Goal: Task Accomplishment & Management: Use online tool/utility

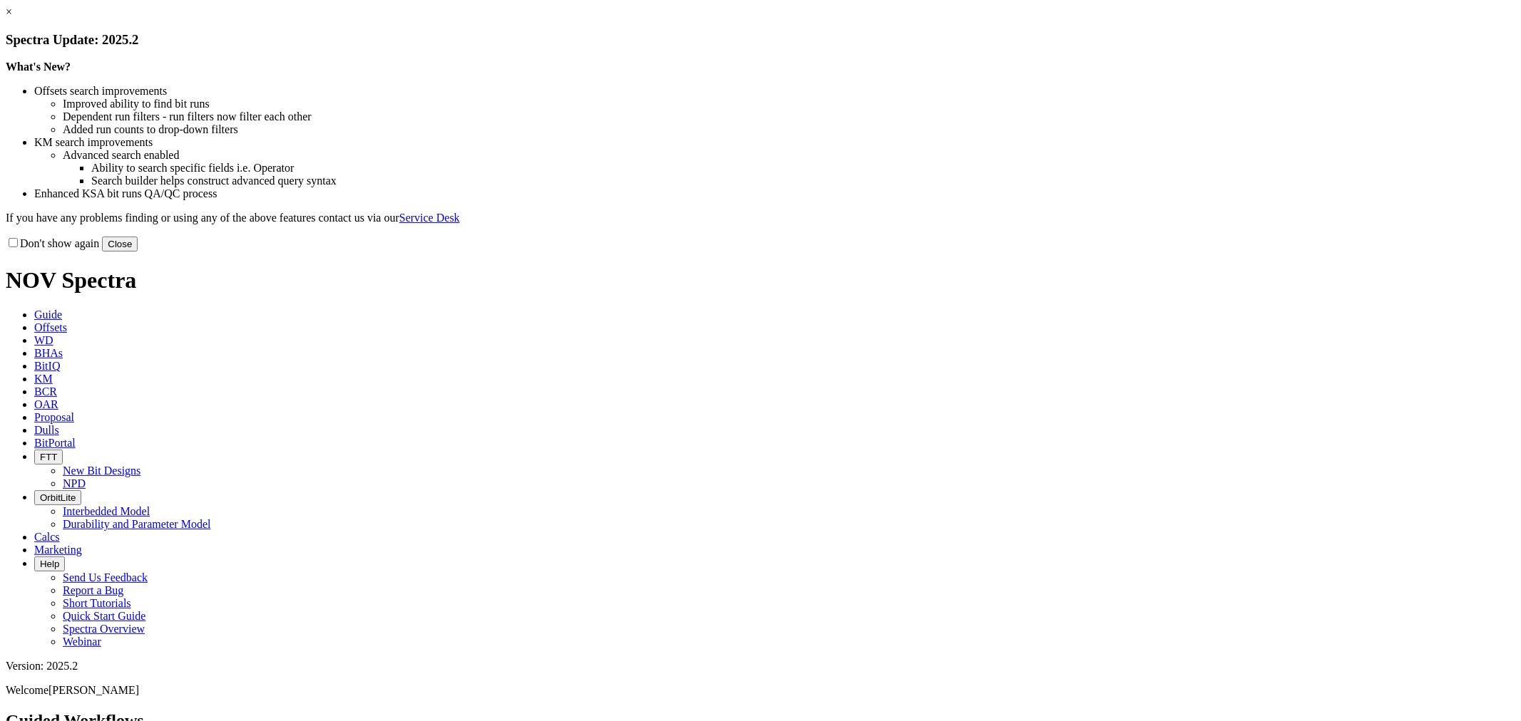
click at [138, 252] on button "Close" at bounding box center [120, 244] width 36 height 15
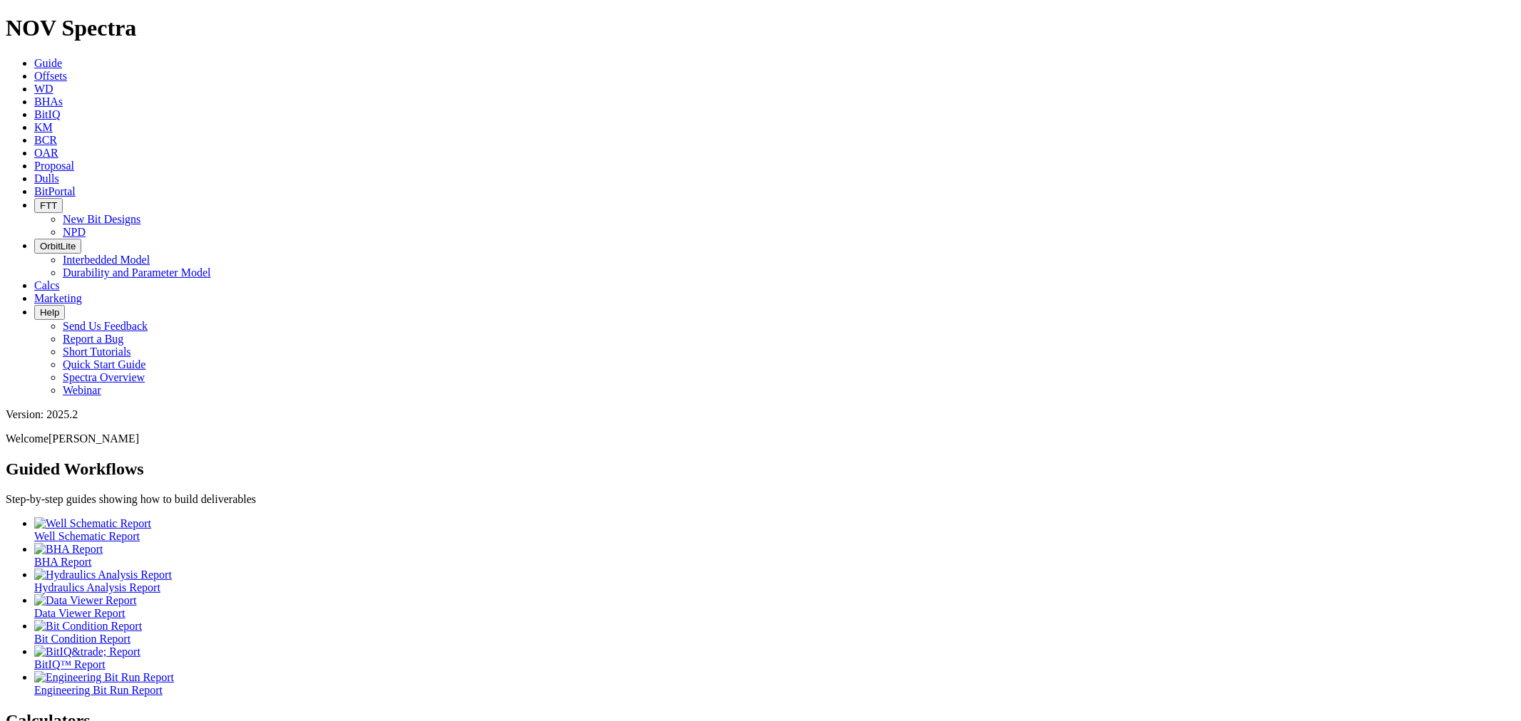
click at [67, 70] on span "Offsets" at bounding box center [50, 76] width 33 height 12
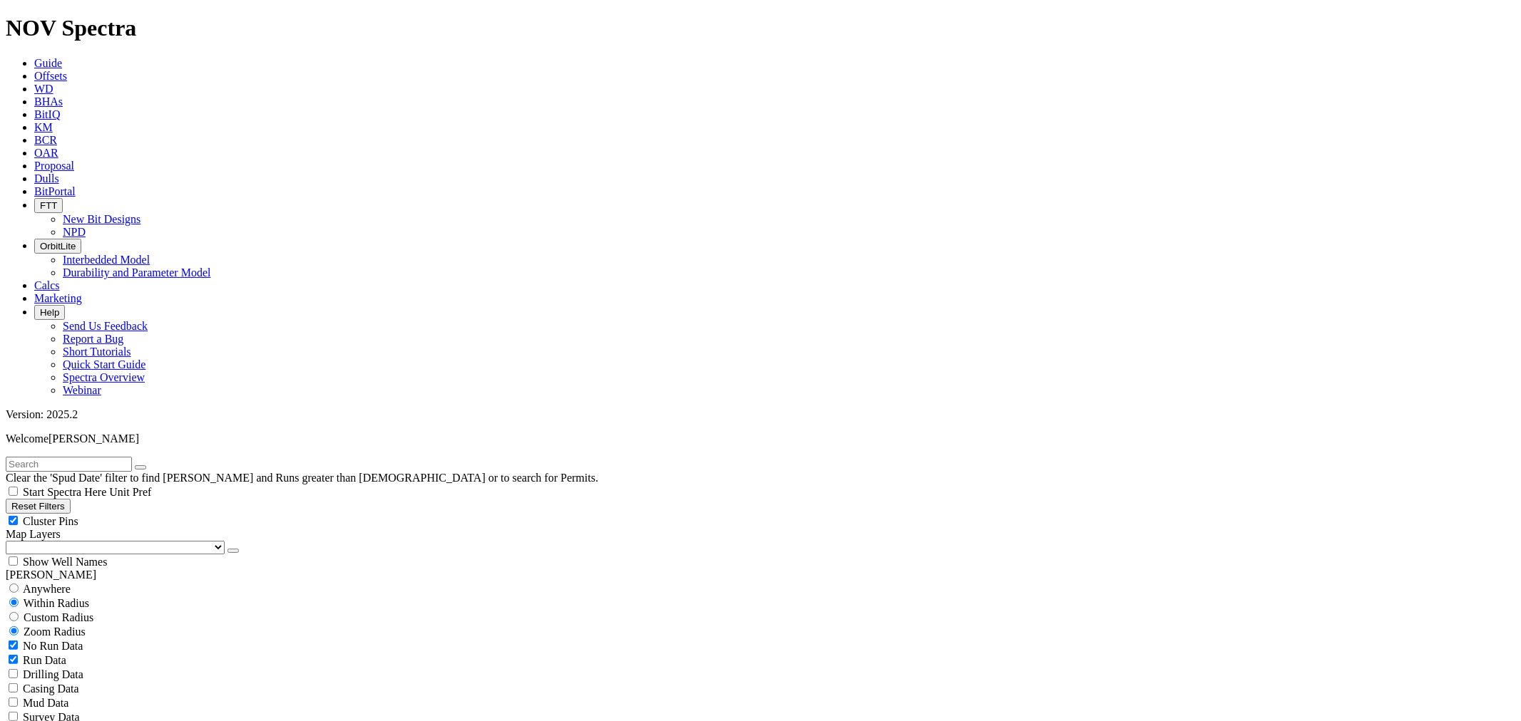
click at [48, 457] on input "text" at bounding box center [69, 464] width 126 height 15
type input "A312859"
click at [149, 466] on button "submit" at bounding box center [154, 468] width 11 height 4
click at [140, 468] on icon "button" at bounding box center [140, 468] width 0 height 0
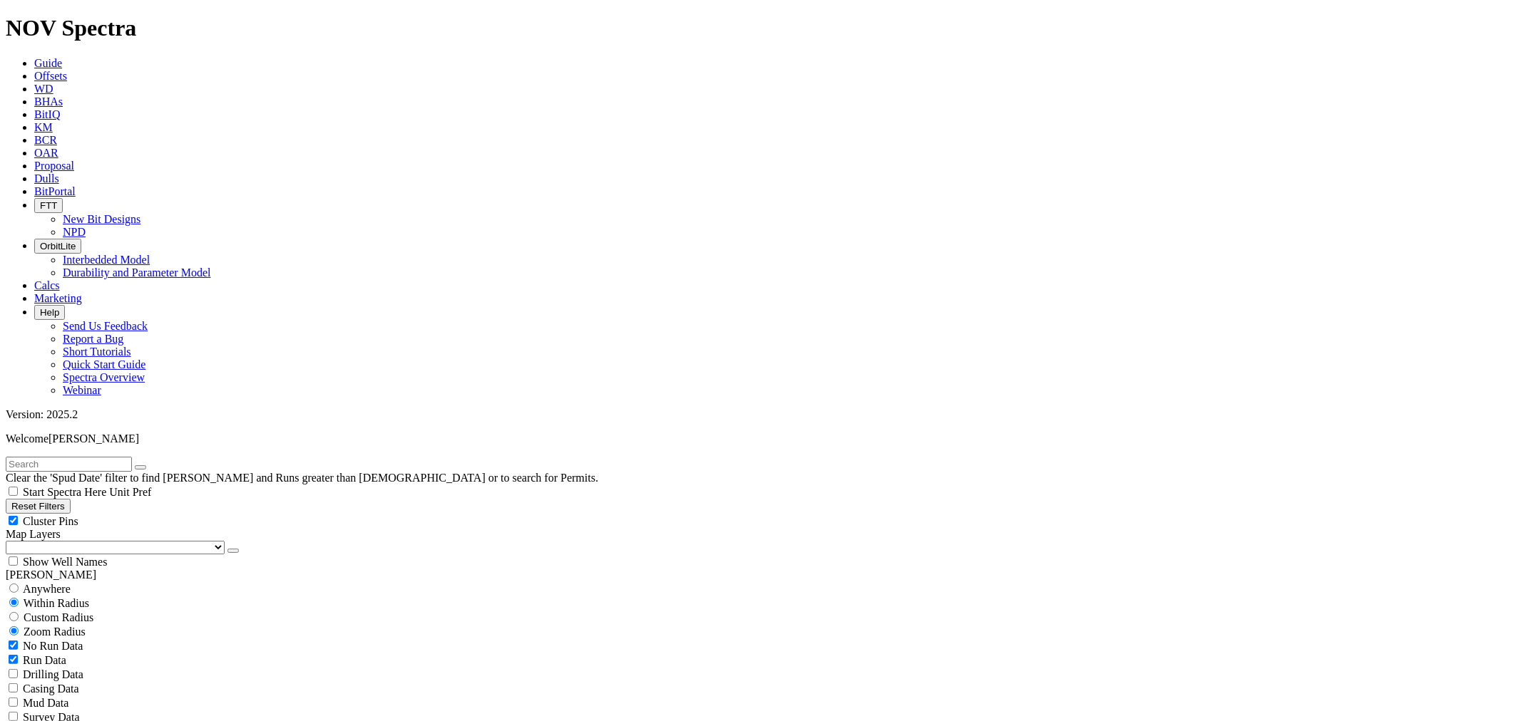
scroll to position [317, 0]
select select "8.75"
checkbox input "false"
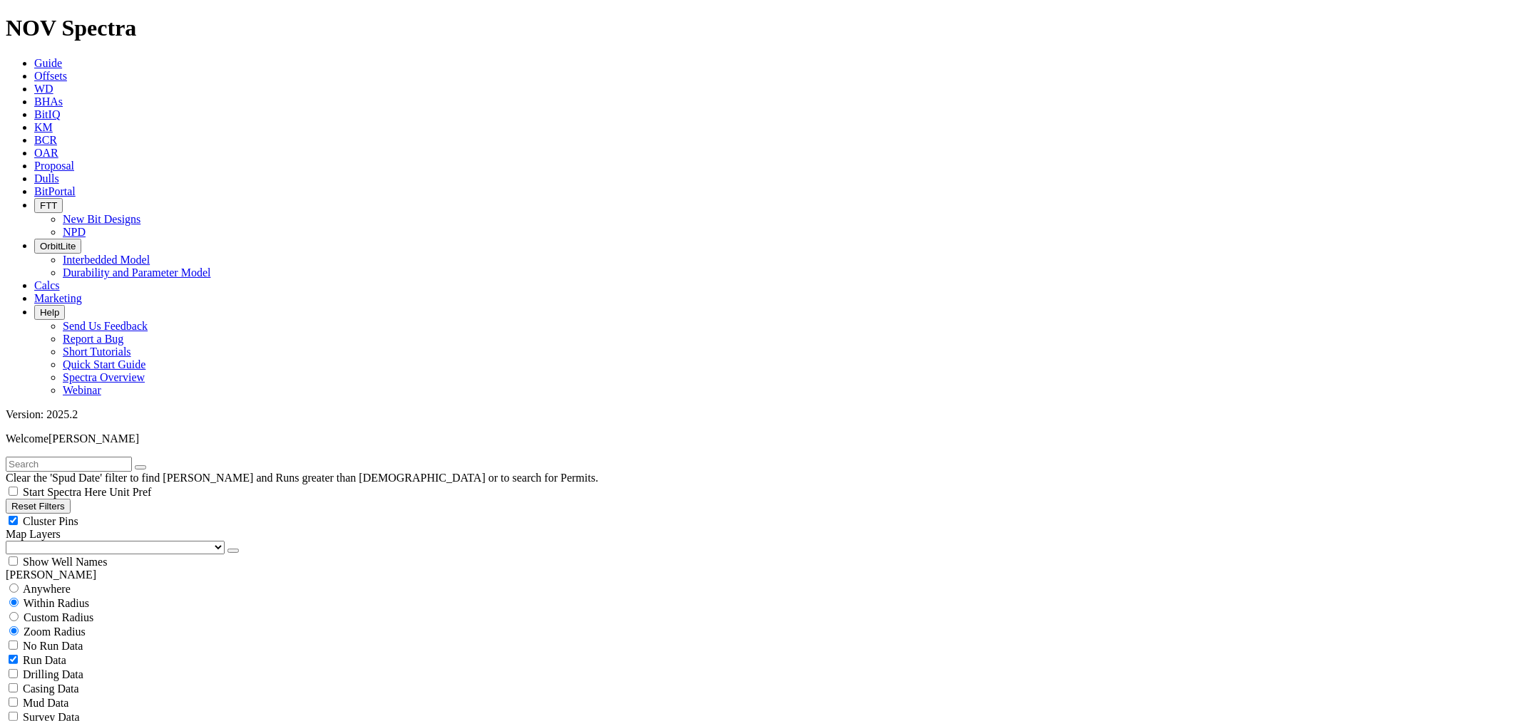
scroll to position [5703, 0]
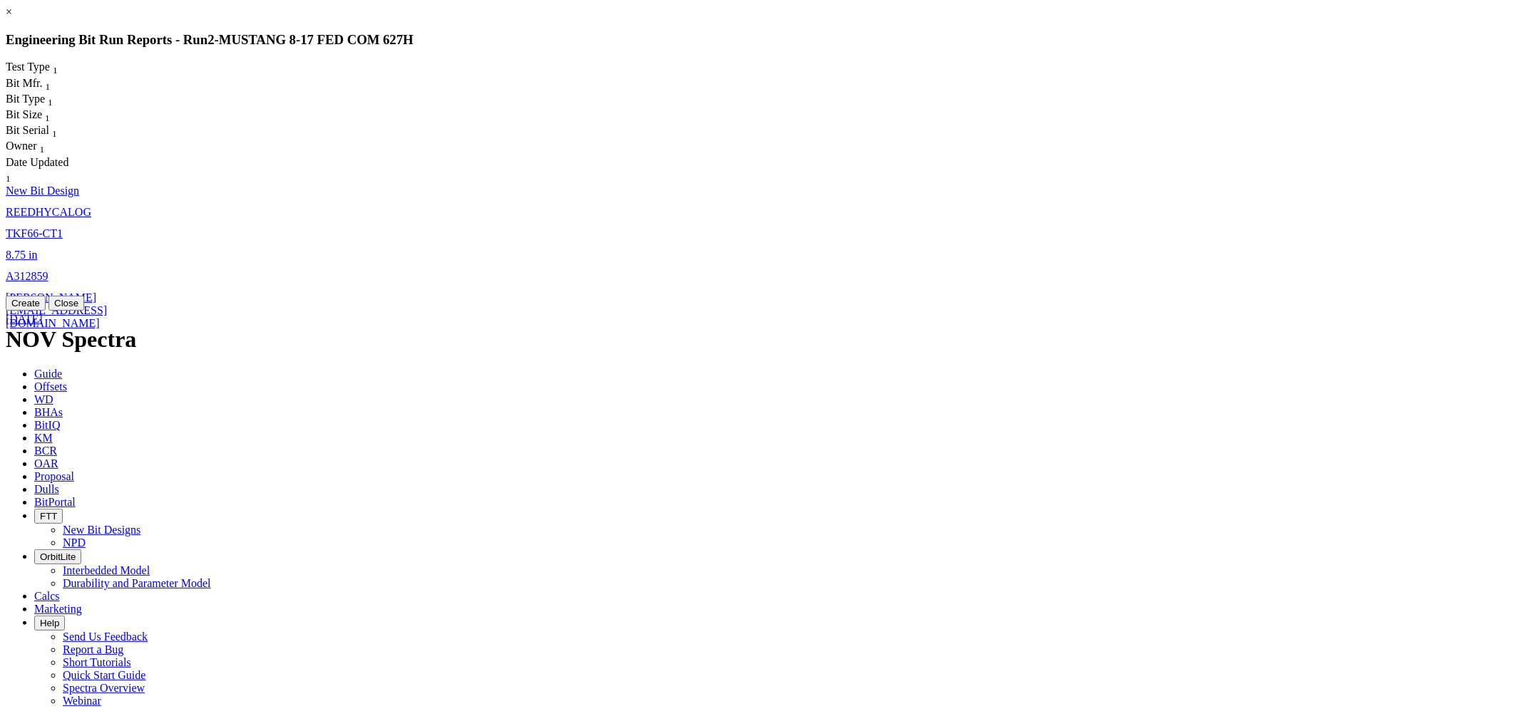
click at [37, 249] on link "8.75 in" at bounding box center [21, 255] width 31 height 12
select select "New Bit Design"
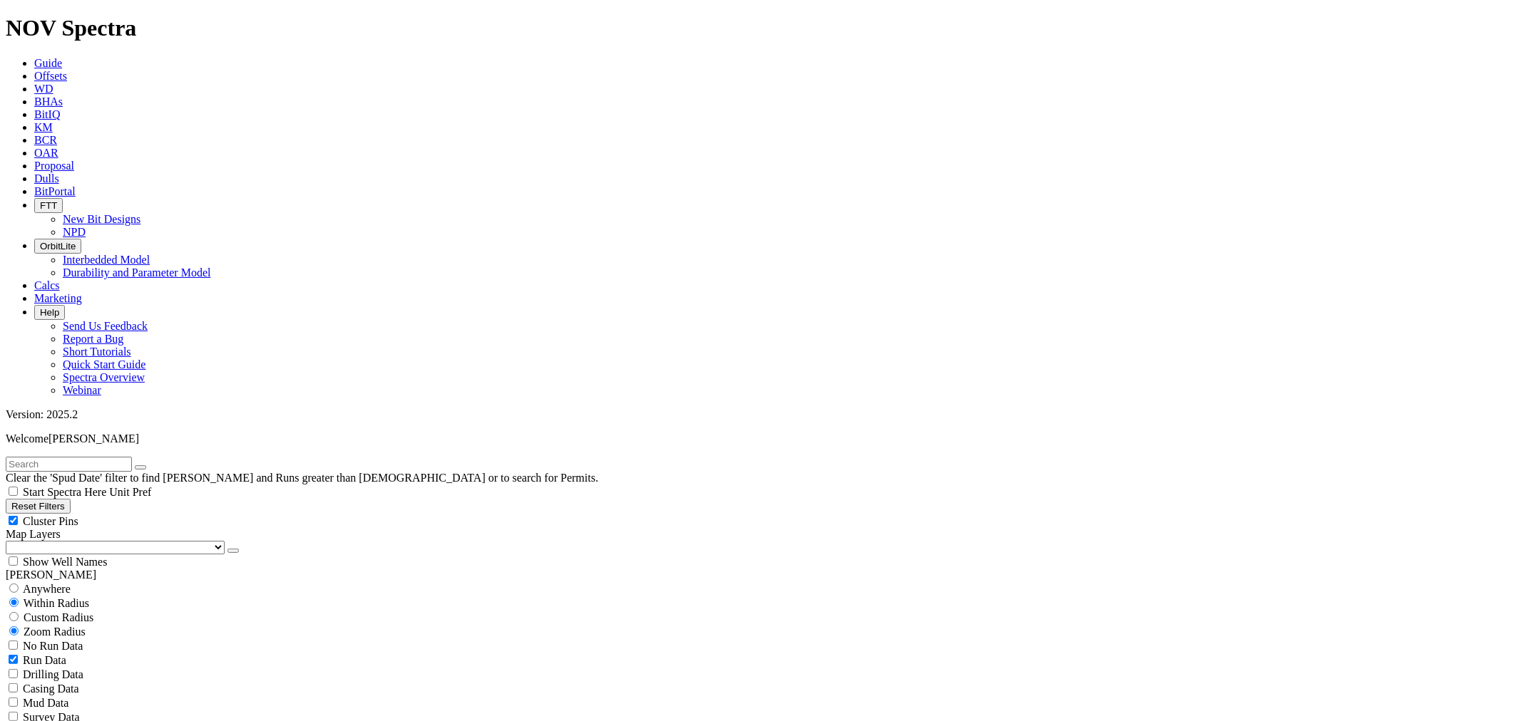
scroll to position [4990, 0]
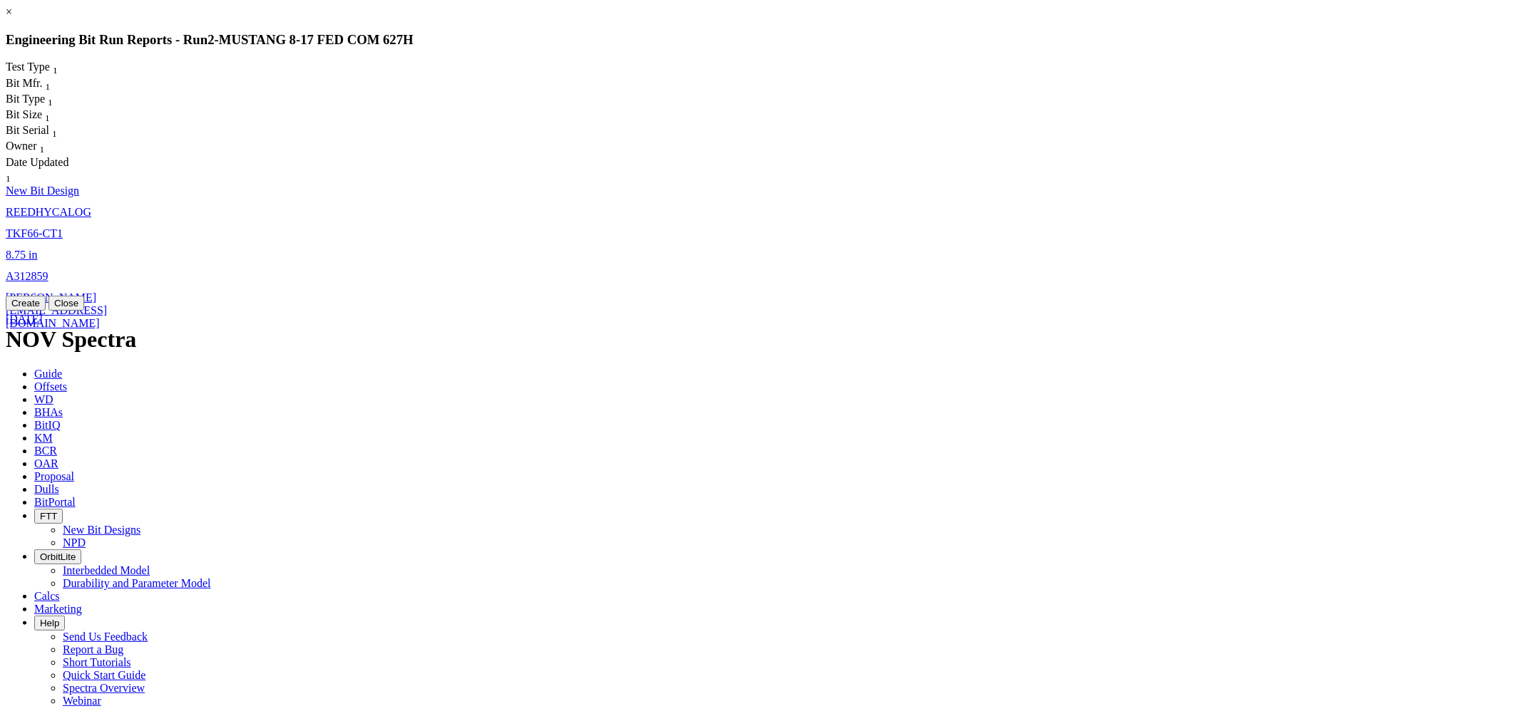
click at [46, 311] on button "Create" at bounding box center [26, 303] width 40 height 15
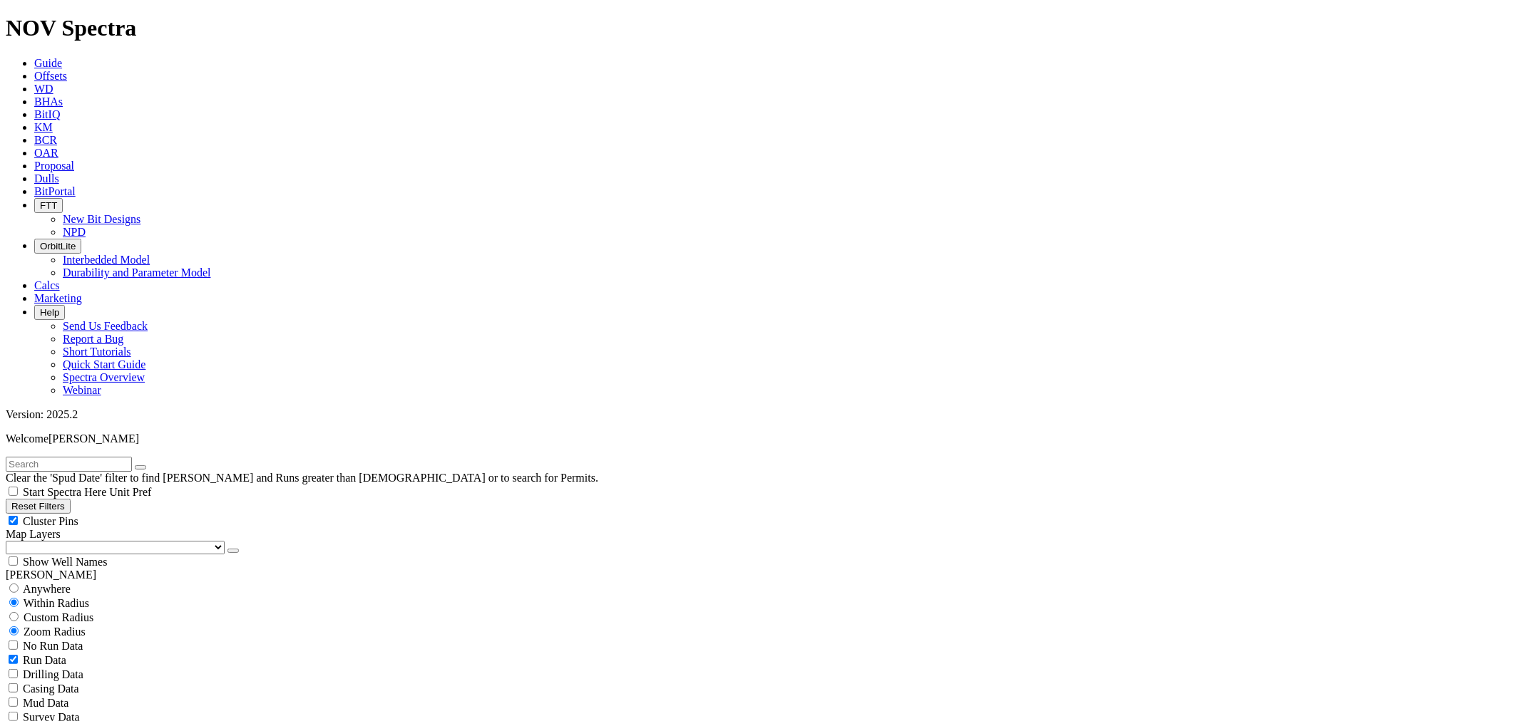
scroll to position [0, 0]
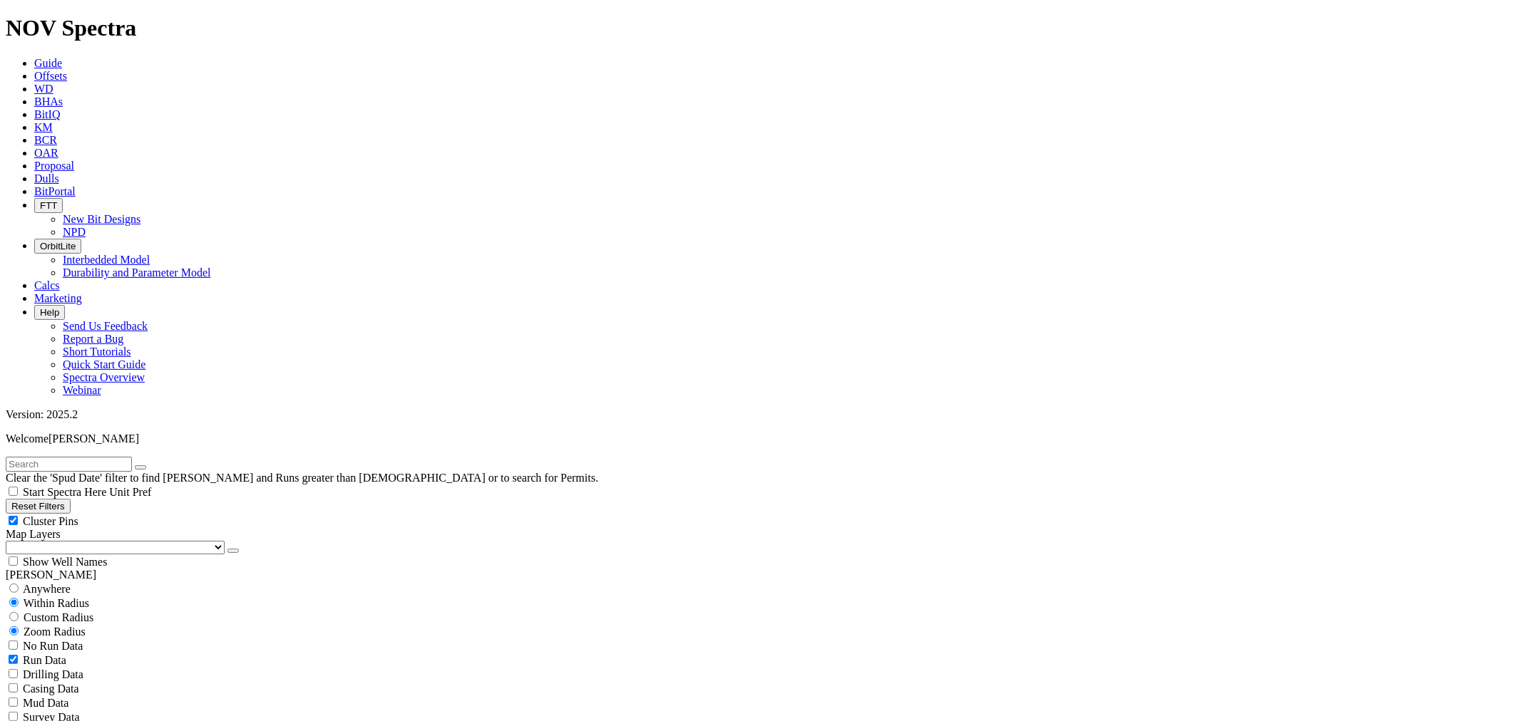
drag, startPoint x: 1496, startPoint y: 601, endPoint x: 1479, endPoint y: 605, distance: 16.8
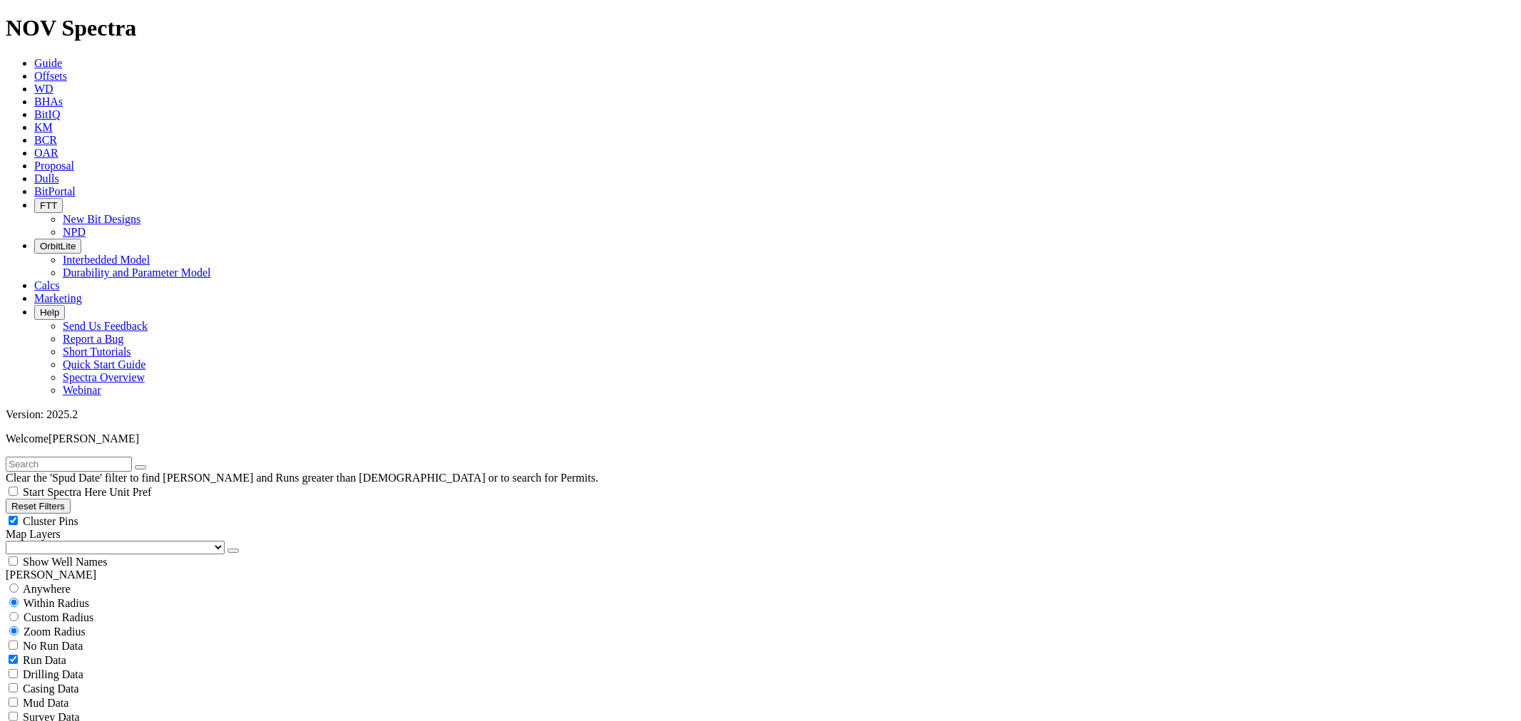
scroll to position [2059, 0]
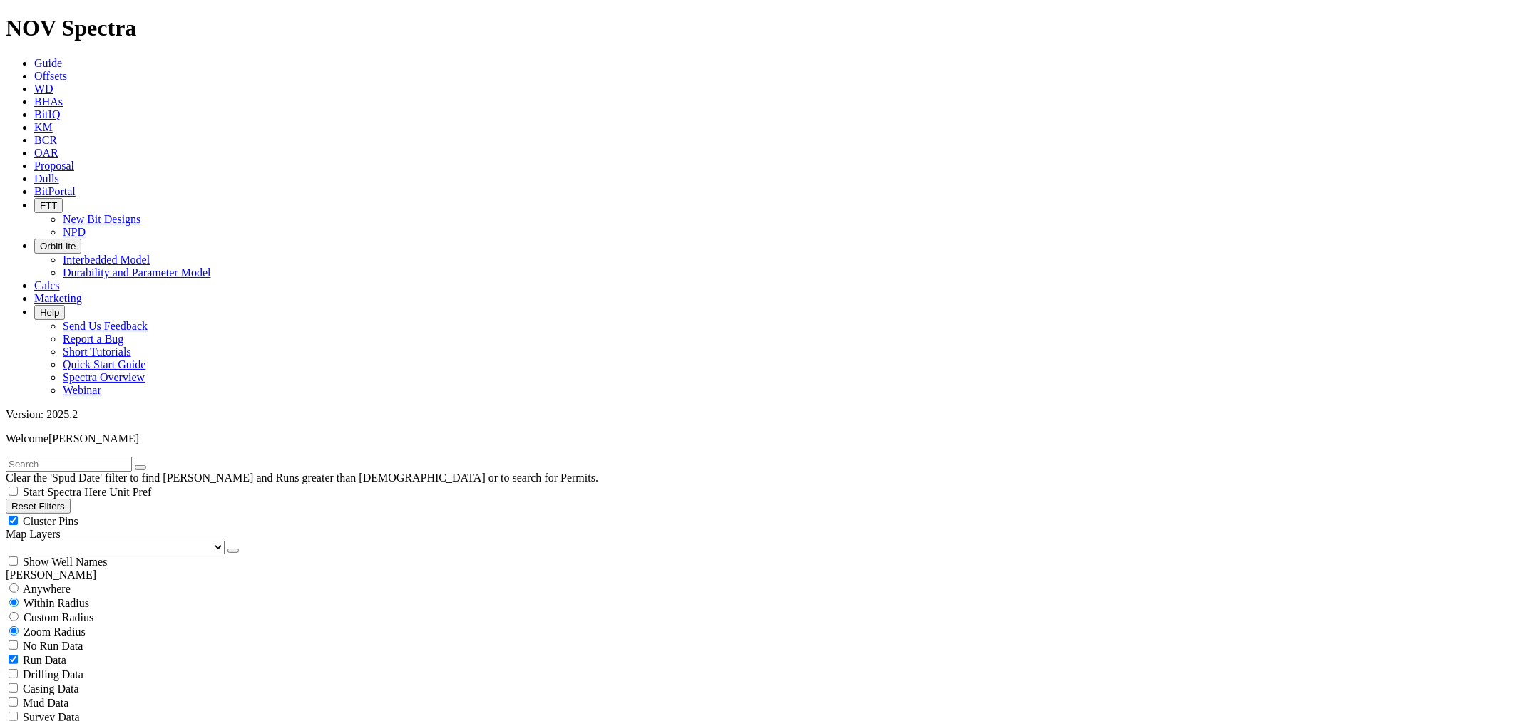
scroll to position [4594, 0]
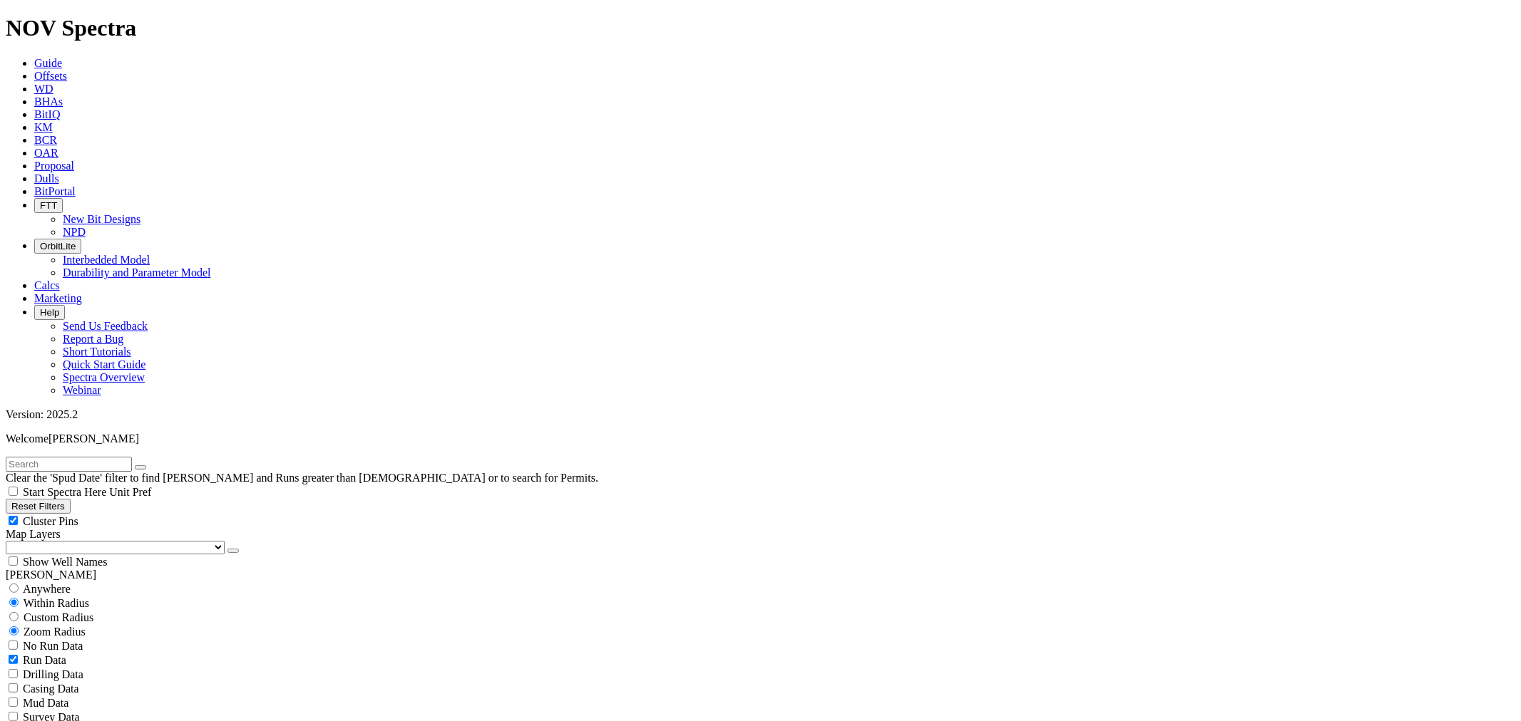
scroll to position [5386, 0]
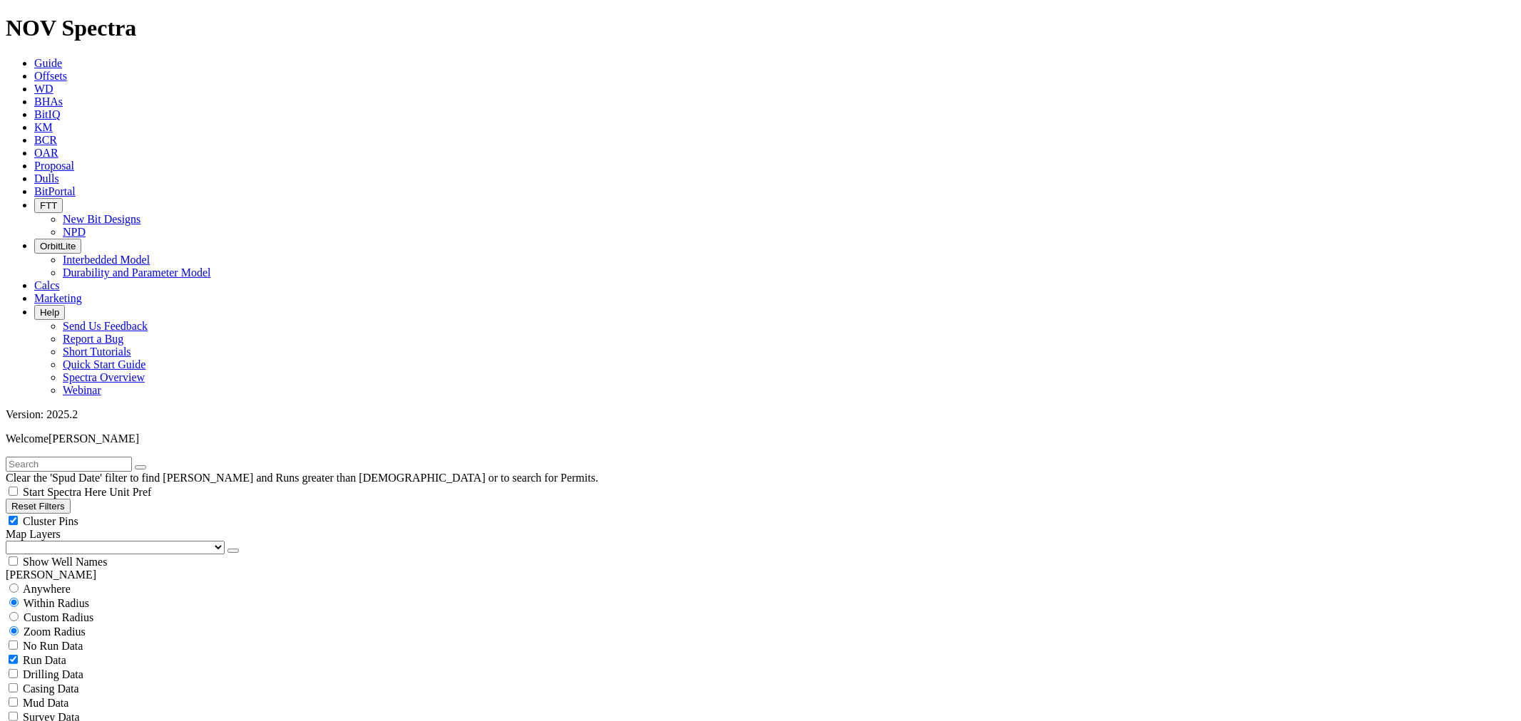
scroll to position [7631, 0]
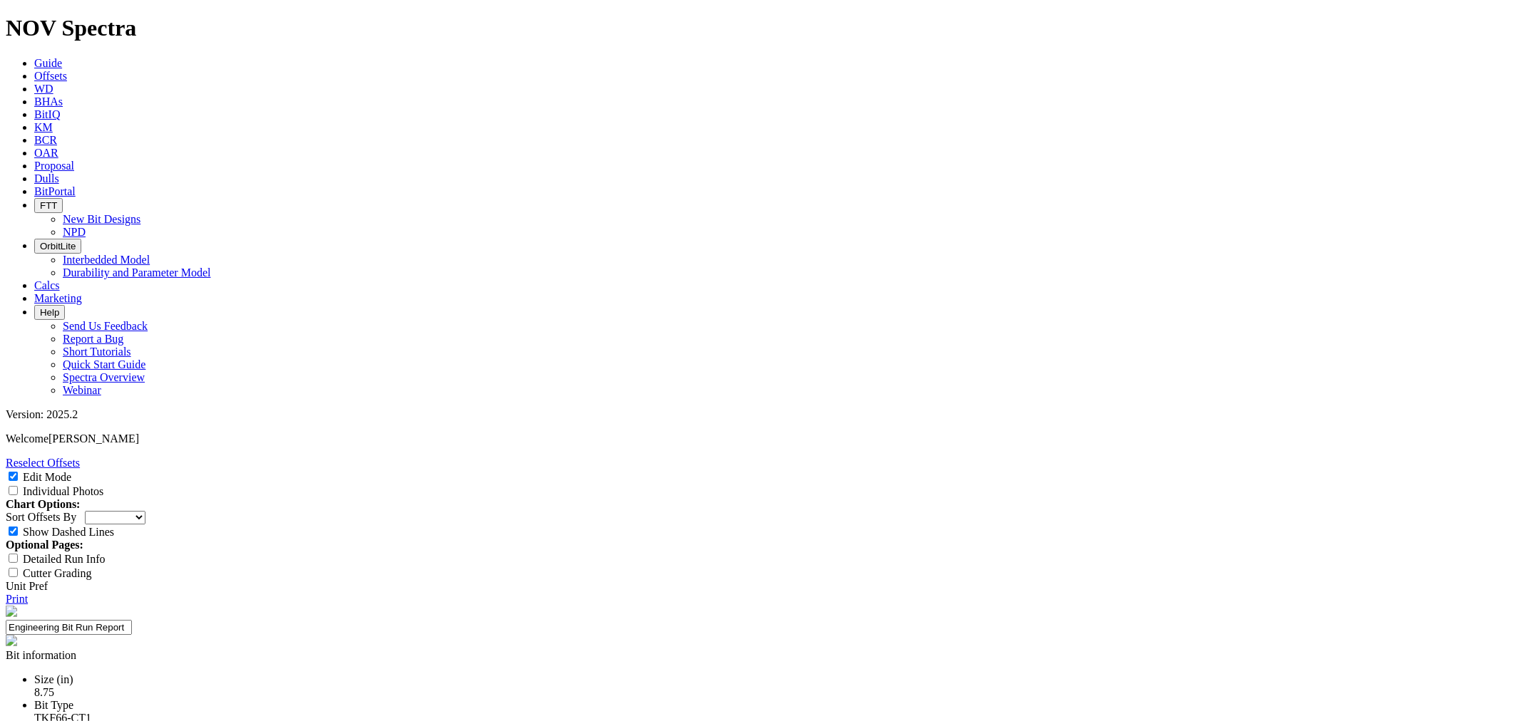
select select "New Bit Design"
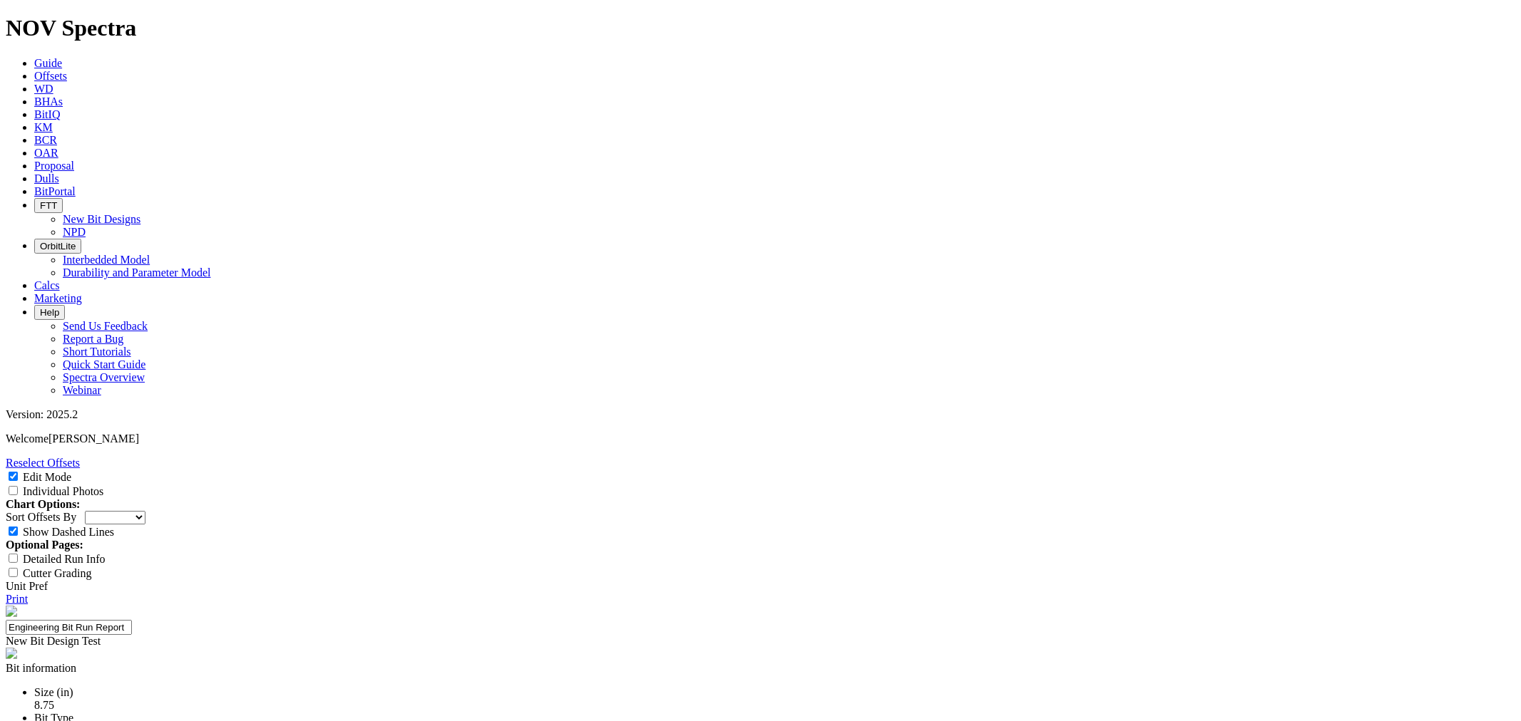
type input "TKF66-CT1"
type textarea "Design iteration of the 8.75 TKF66-AT3 to improve the nose & shoulder durabilit…"
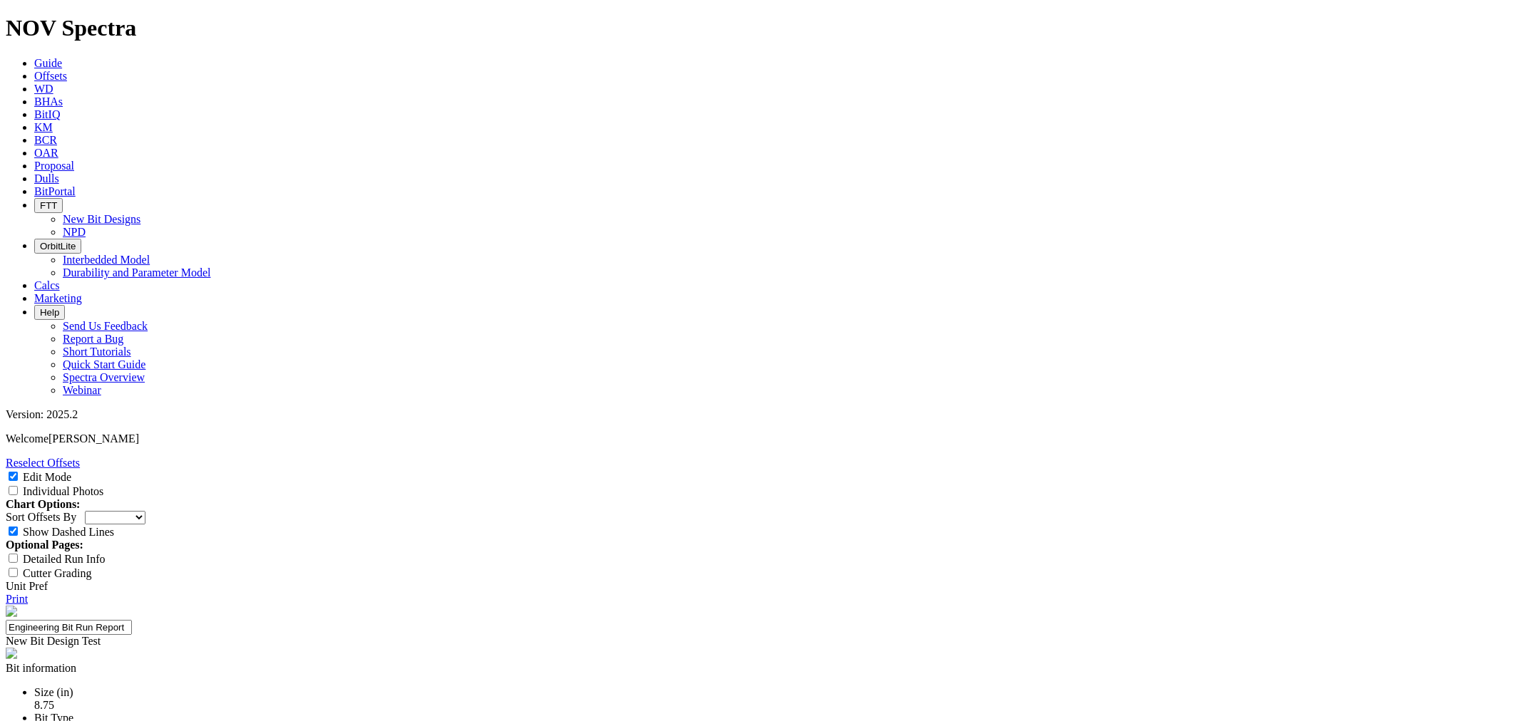
type input "24-0406"
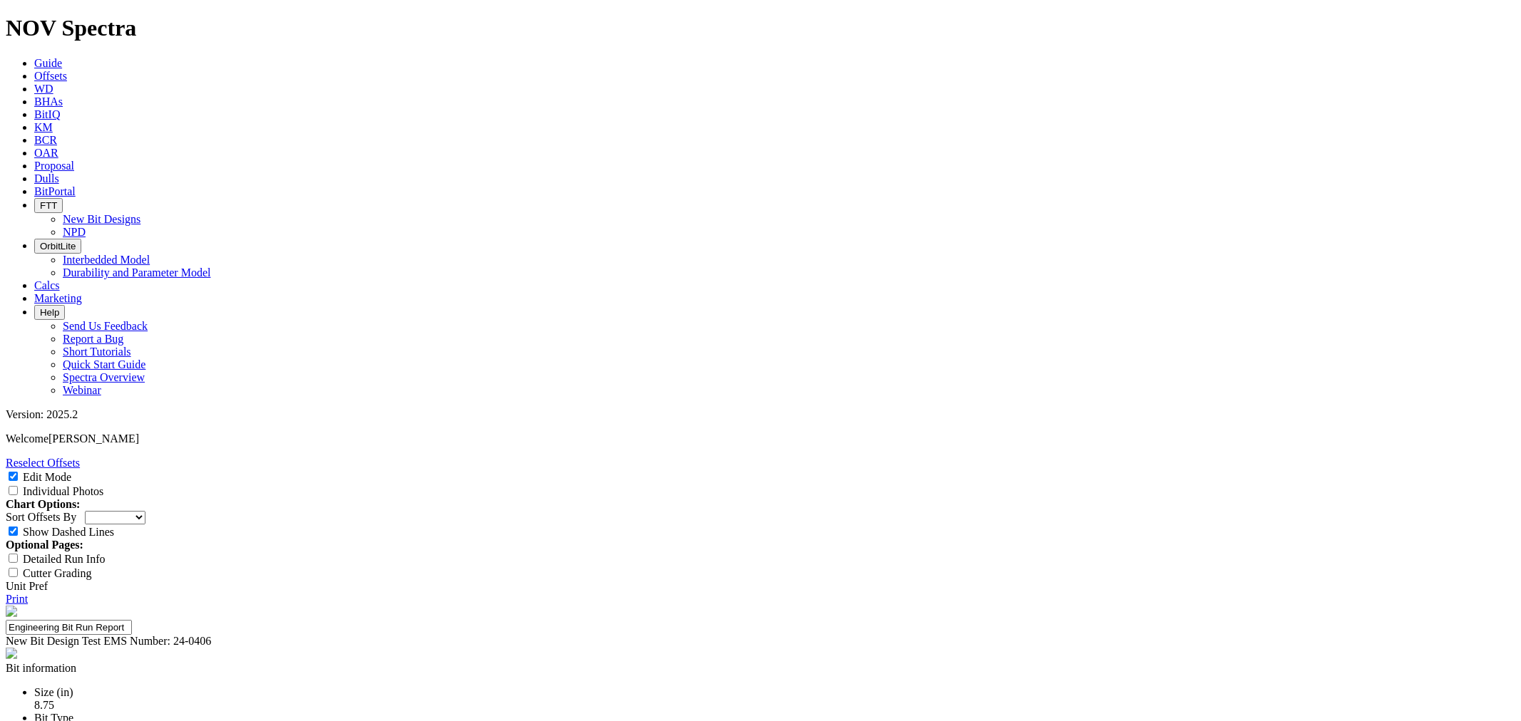
type input "3"
type input "[PERSON_NAME]; [PERSON_NAME]"
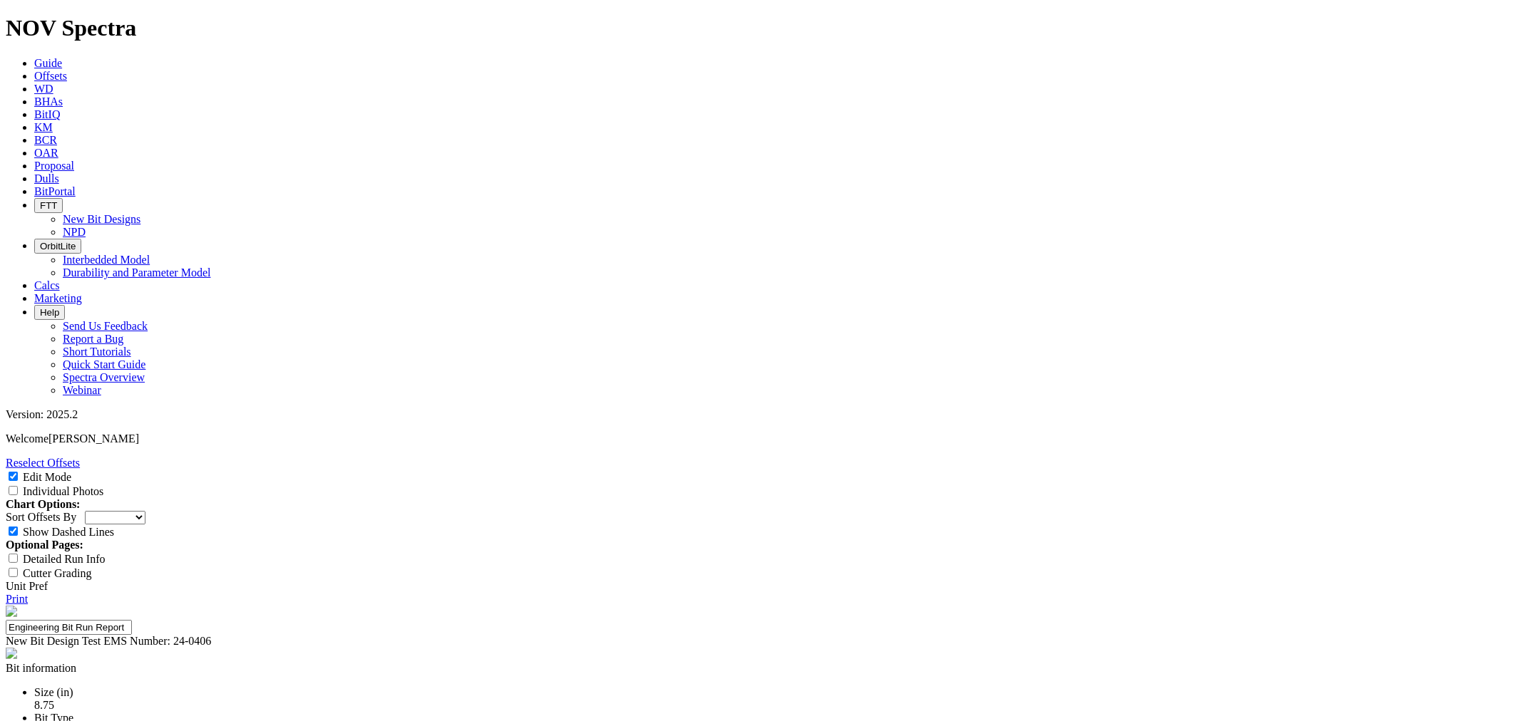
type input "ROP"
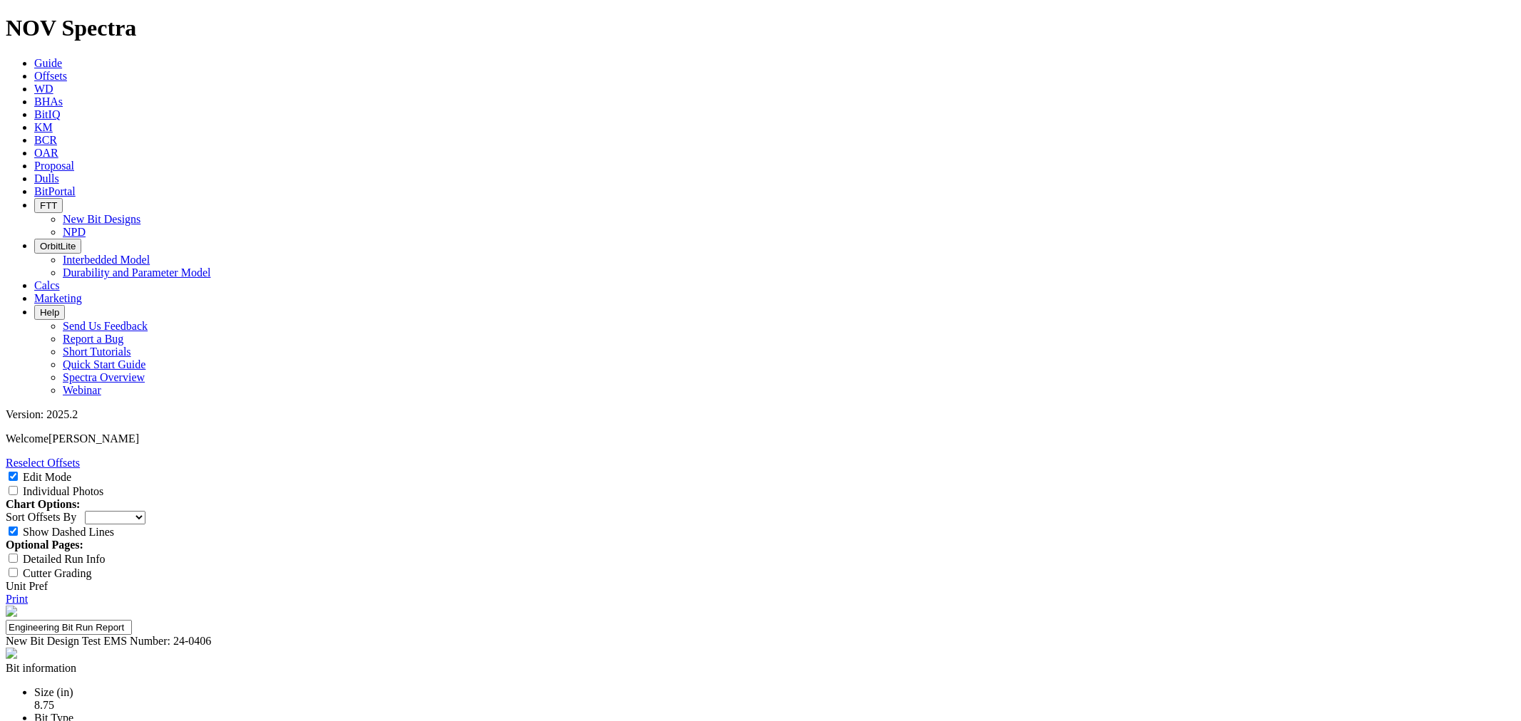
type input "155 ft/hr."
type input "Run Length"
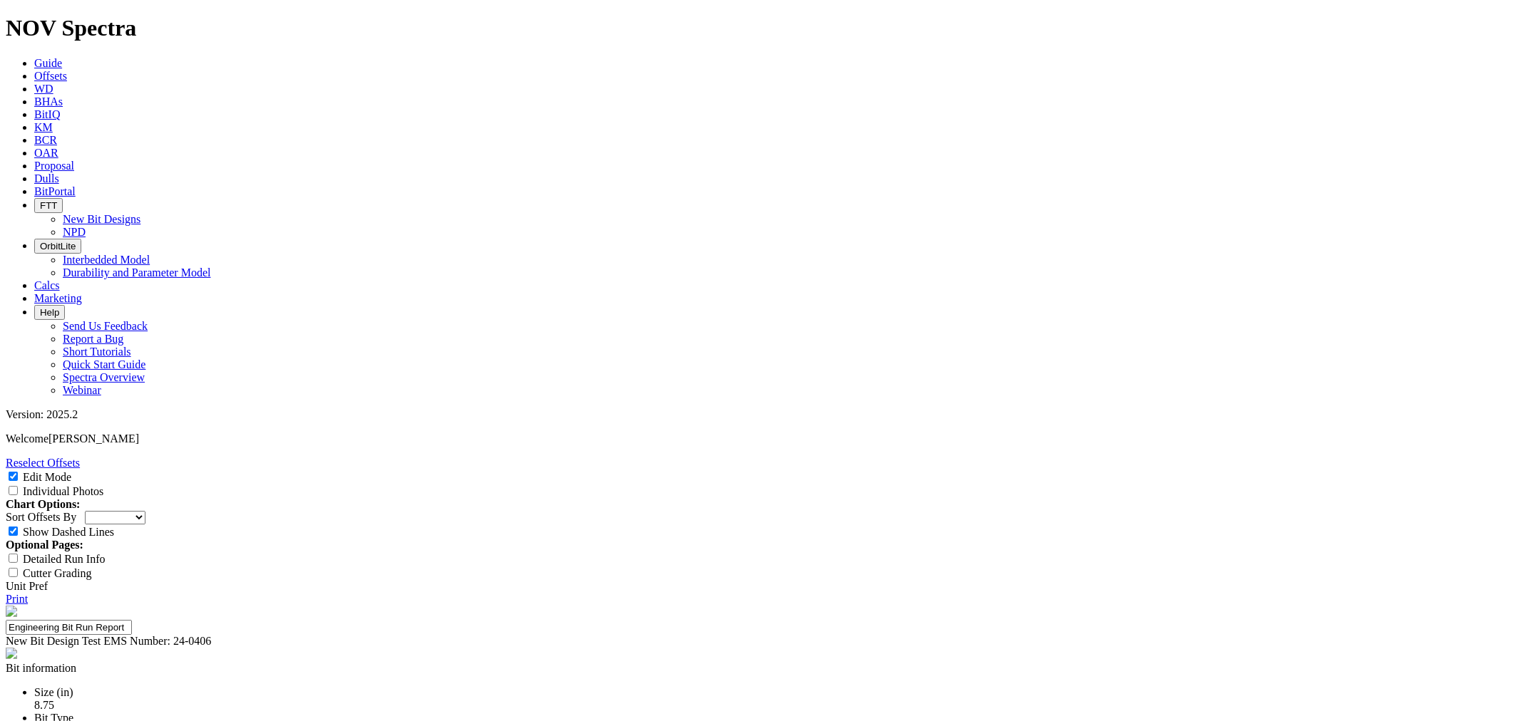
type input "9,400ft."
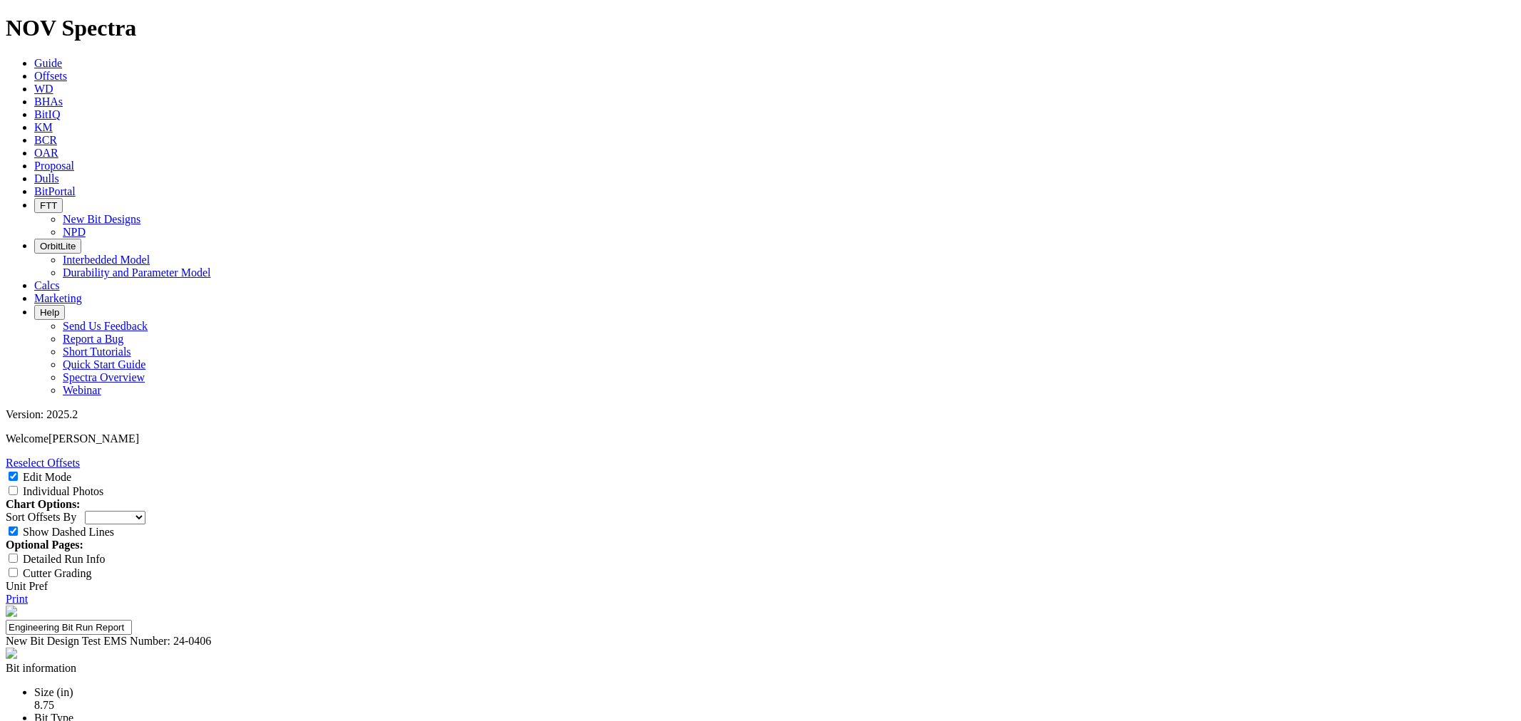
scroll to position [0, 0]
drag, startPoint x: 850, startPoint y: 435, endPoint x: 742, endPoint y: 435, distance: 107.6
drag, startPoint x: 793, startPoint y: 438, endPoint x: 793, endPoint y: 464, distance: 26.4
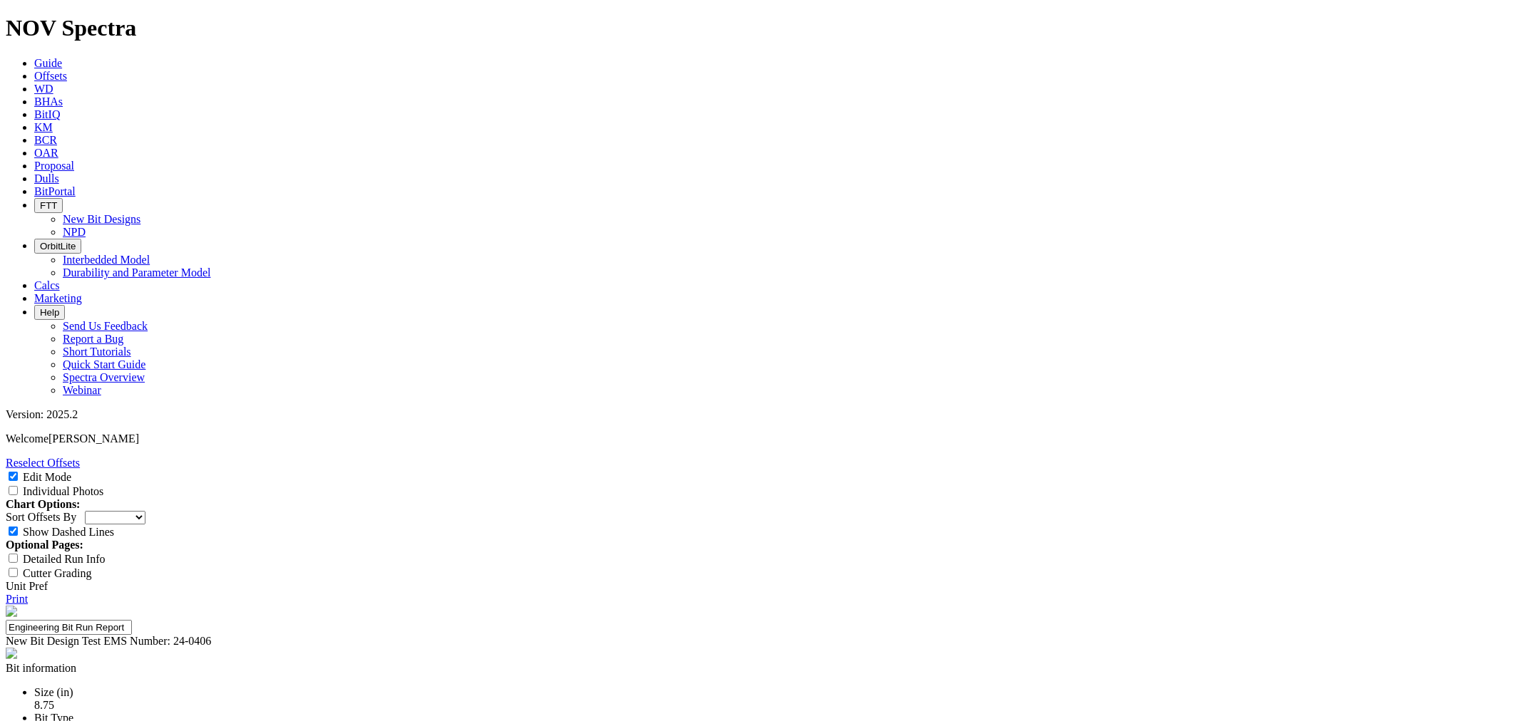
type input "Minimum # of runs"
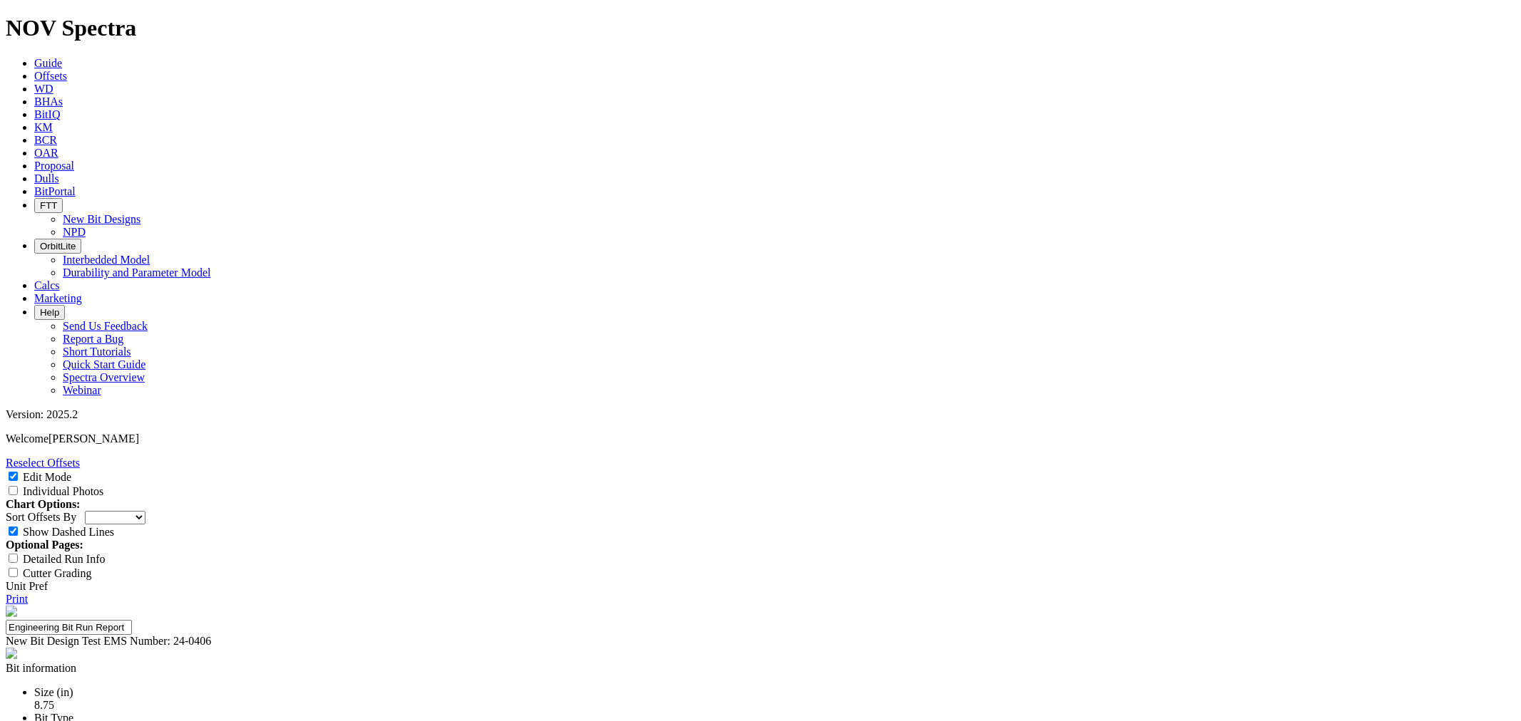
type input "3+"
select select "New Bit Design"
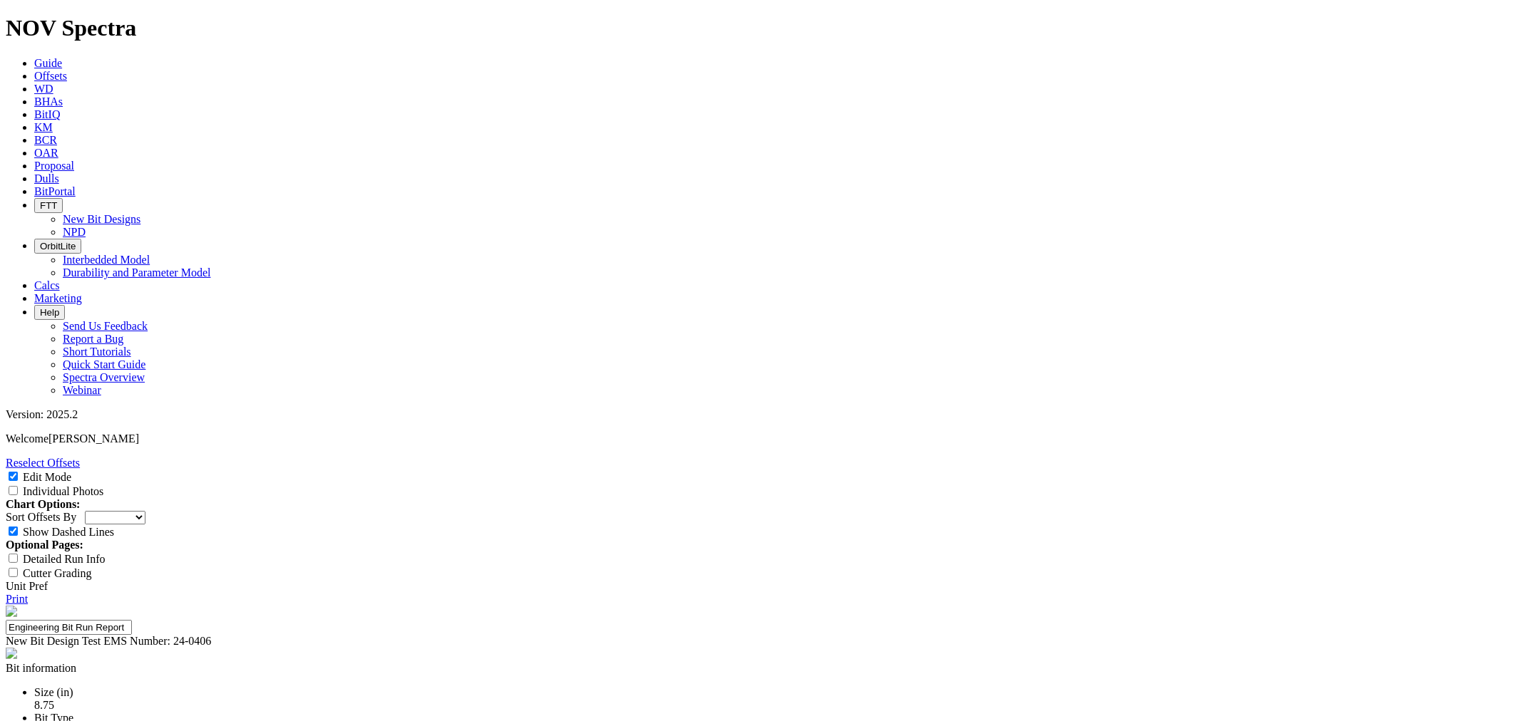
scroll to position [79, 0]
type input "3+"
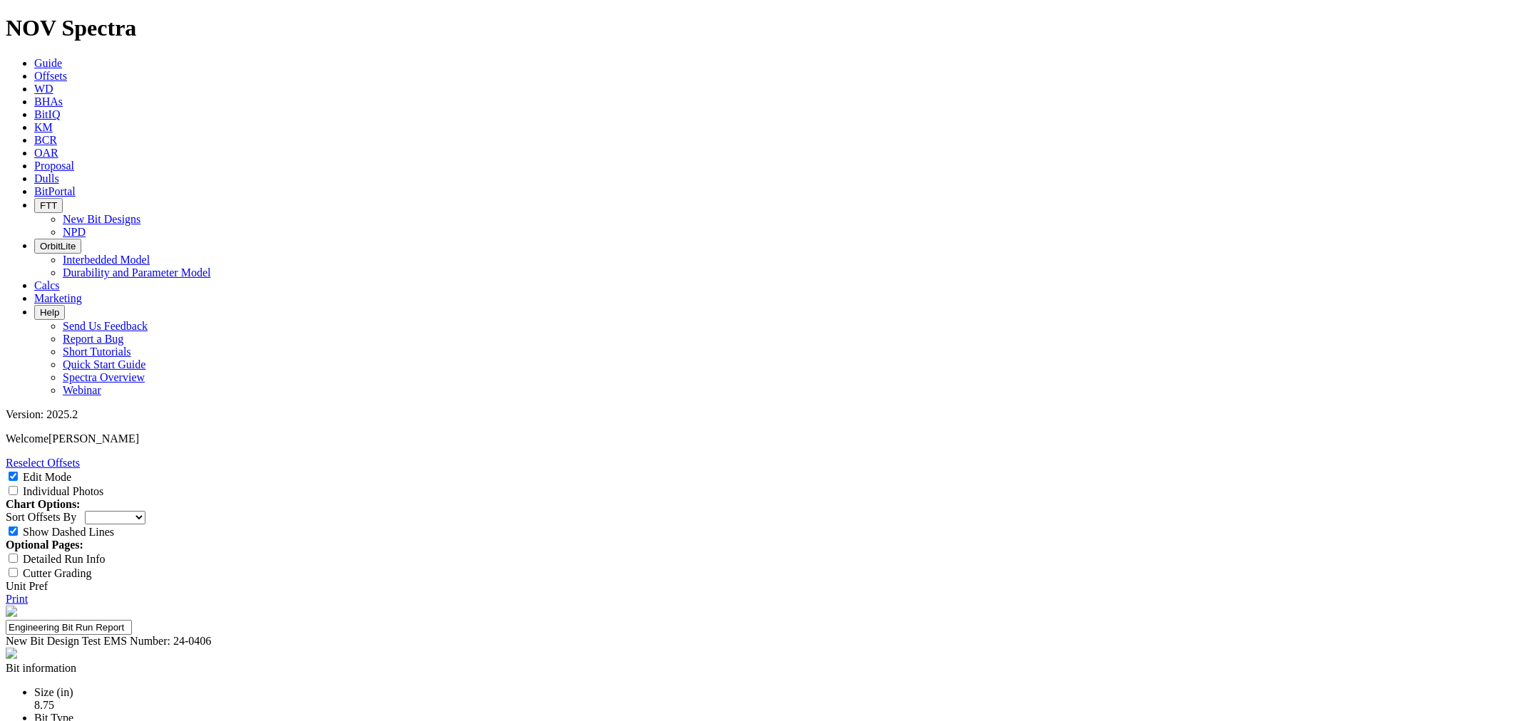
select select "string:https://spectra.nov.com/api/dull-photos/17876.A312859.20241016.TopPhoto.…"
